Goal: Task Accomplishment & Management: Complete application form

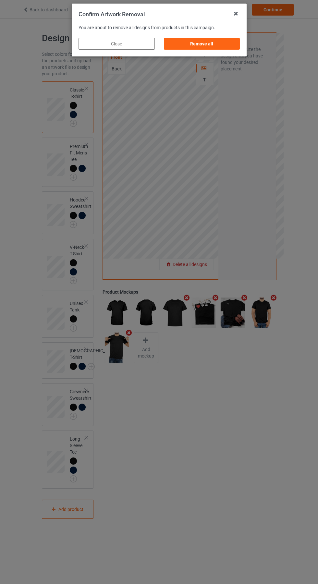
click at [214, 49] on div "Remove all" at bounding box center [202, 44] width 76 height 12
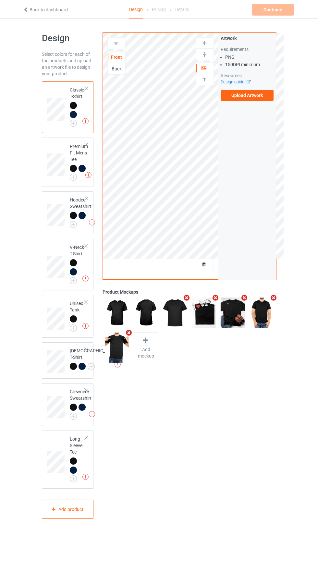
click at [267, 93] on label "Upload Artwork" at bounding box center [247, 95] width 53 height 11
click at [0, 0] on input "Upload Artwork" at bounding box center [0, 0] width 0 height 0
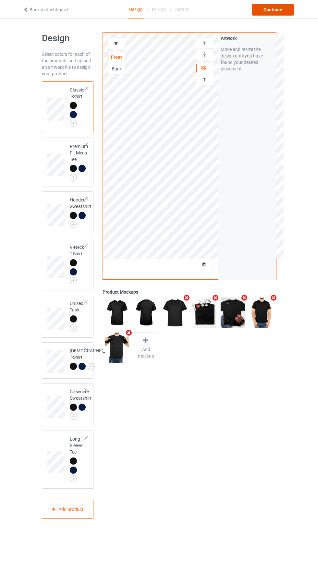
click at [280, 10] on div "Continue" at bounding box center [273, 10] width 42 height 12
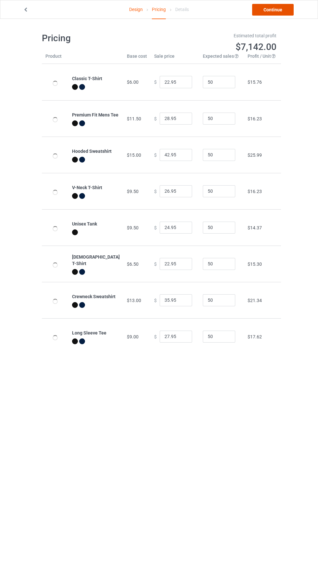
click at [280, 11] on link "Continue" at bounding box center [273, 10] width 42 height 12
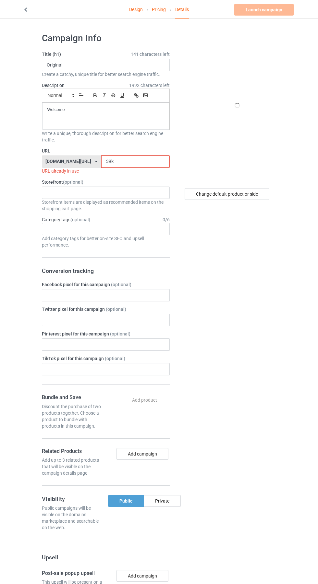
click at [136, 164] on input "39k" at bounding box center [135, 161] width 68 height 12
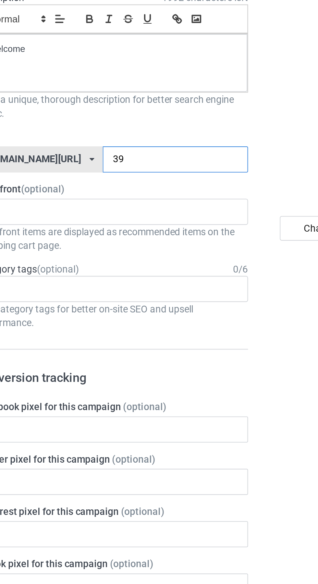
type input "3"
type input "Phv"
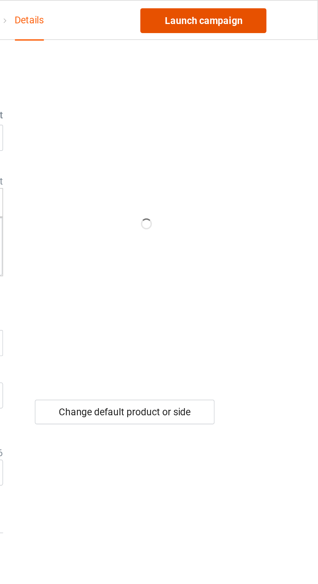
click at [279, 9] on link "Launch campaign" at bounding box center [263, 10] width 59 height 12
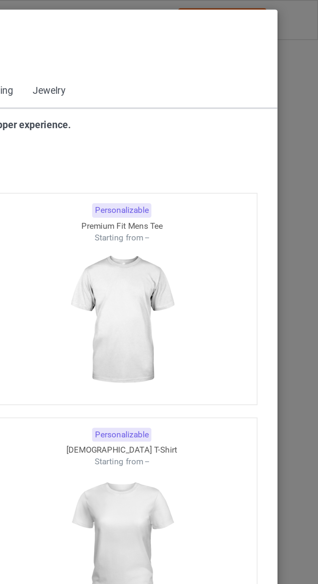
scroll to position [347, 0]
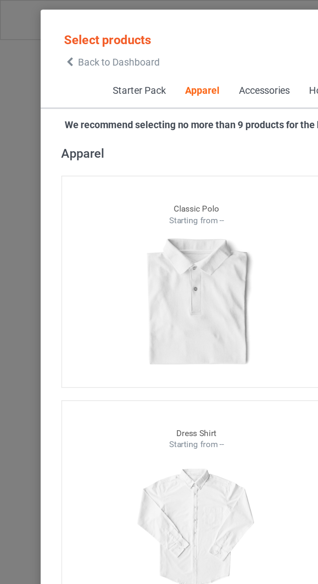
click at [40, 29] on span "Back to Dashboard" at bounding box center [56, 29] width 39 height 5
